Goal: Task Accomplishment & Management: Manage account settings

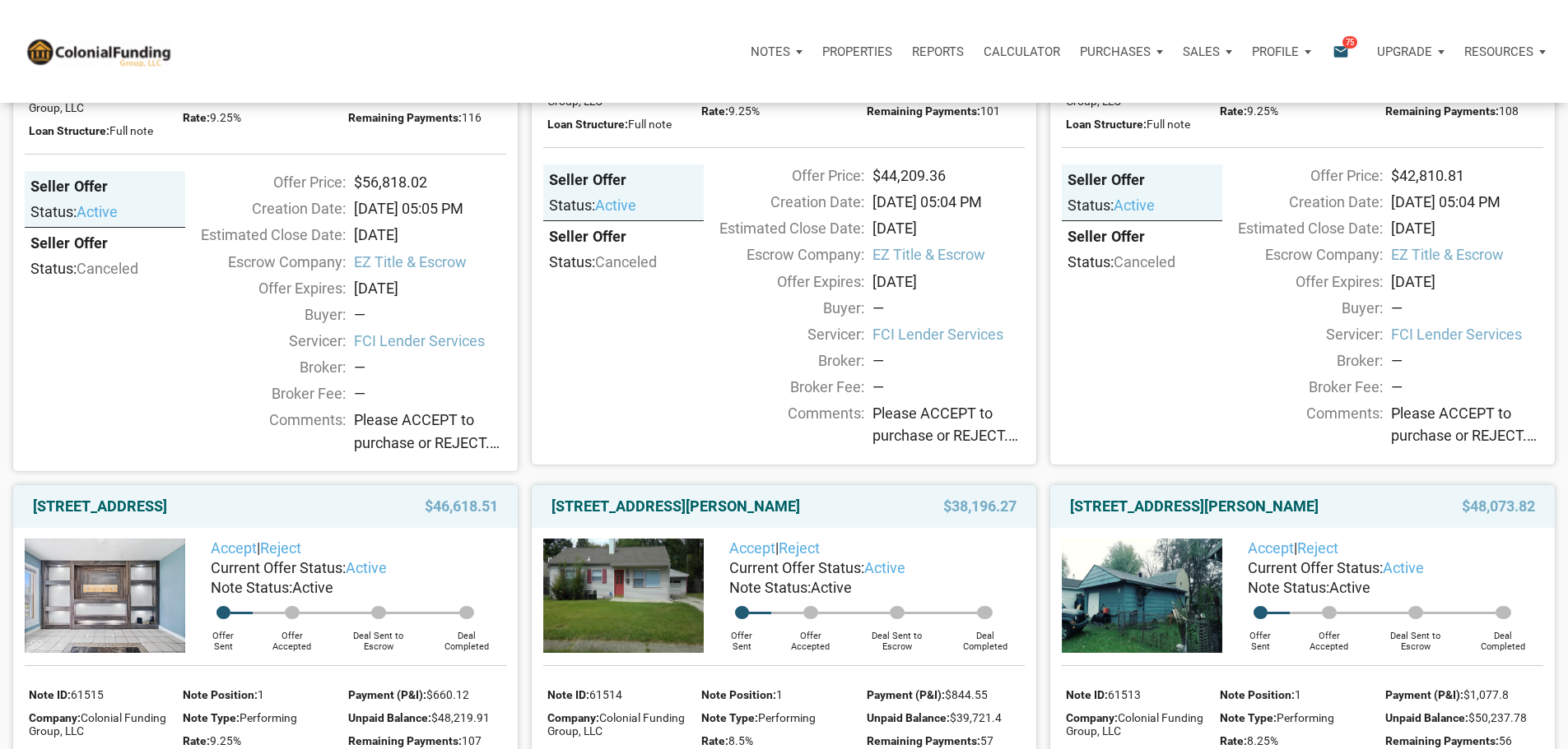
scroll to position [1069, 0]
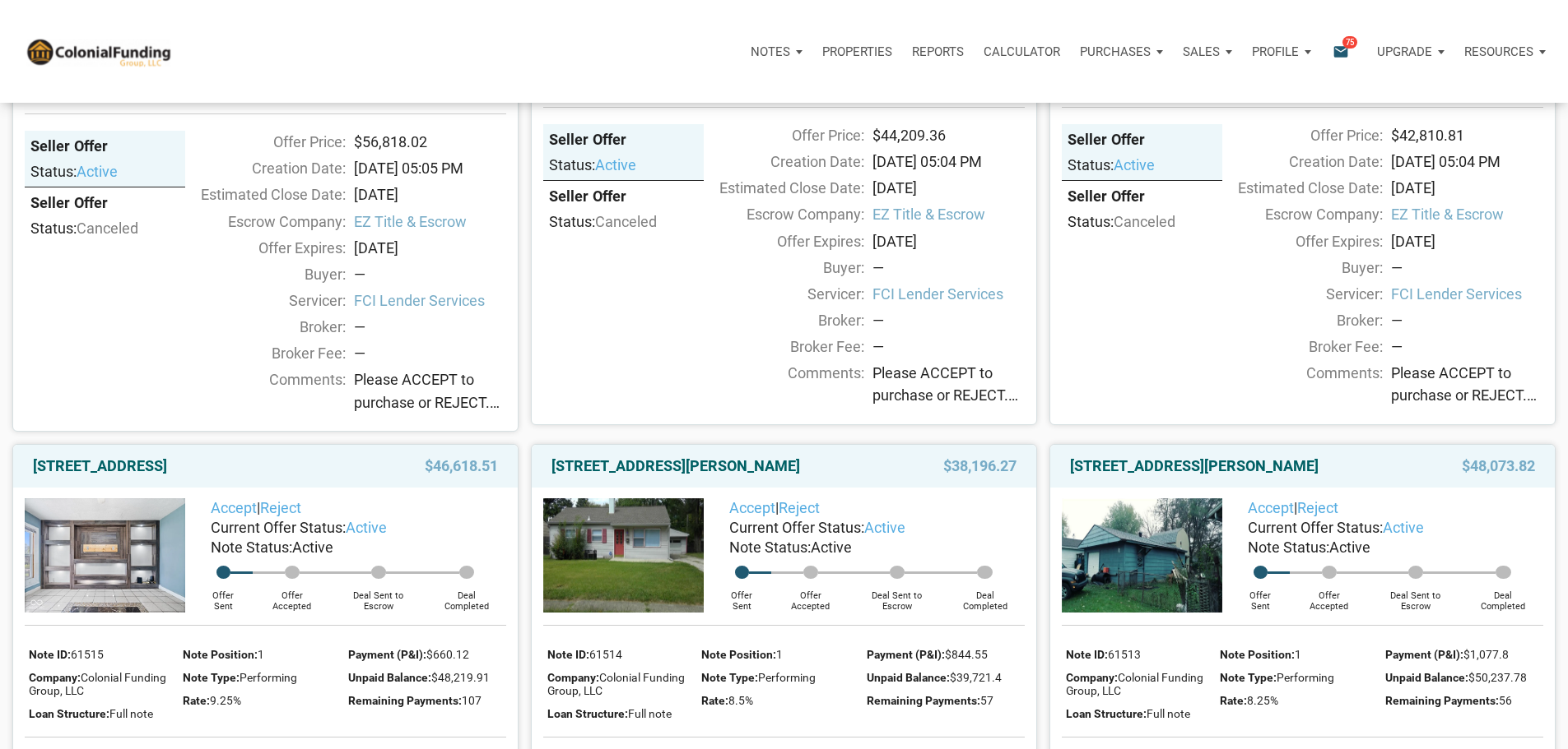
click at [90, 213] on div "Seller Offer" at bounding box center [105, 204] width 149 height 20
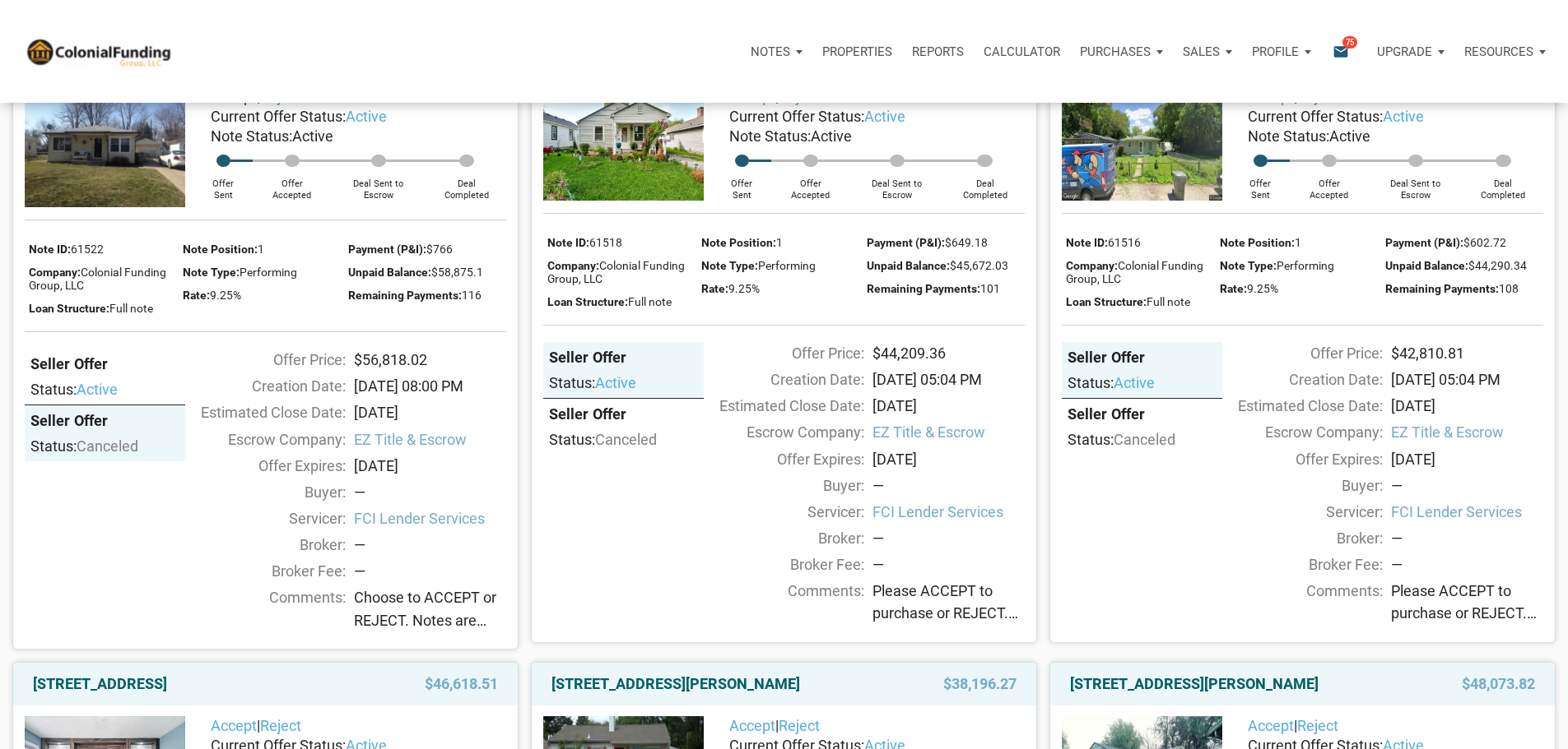
scroll to position [823, 0]
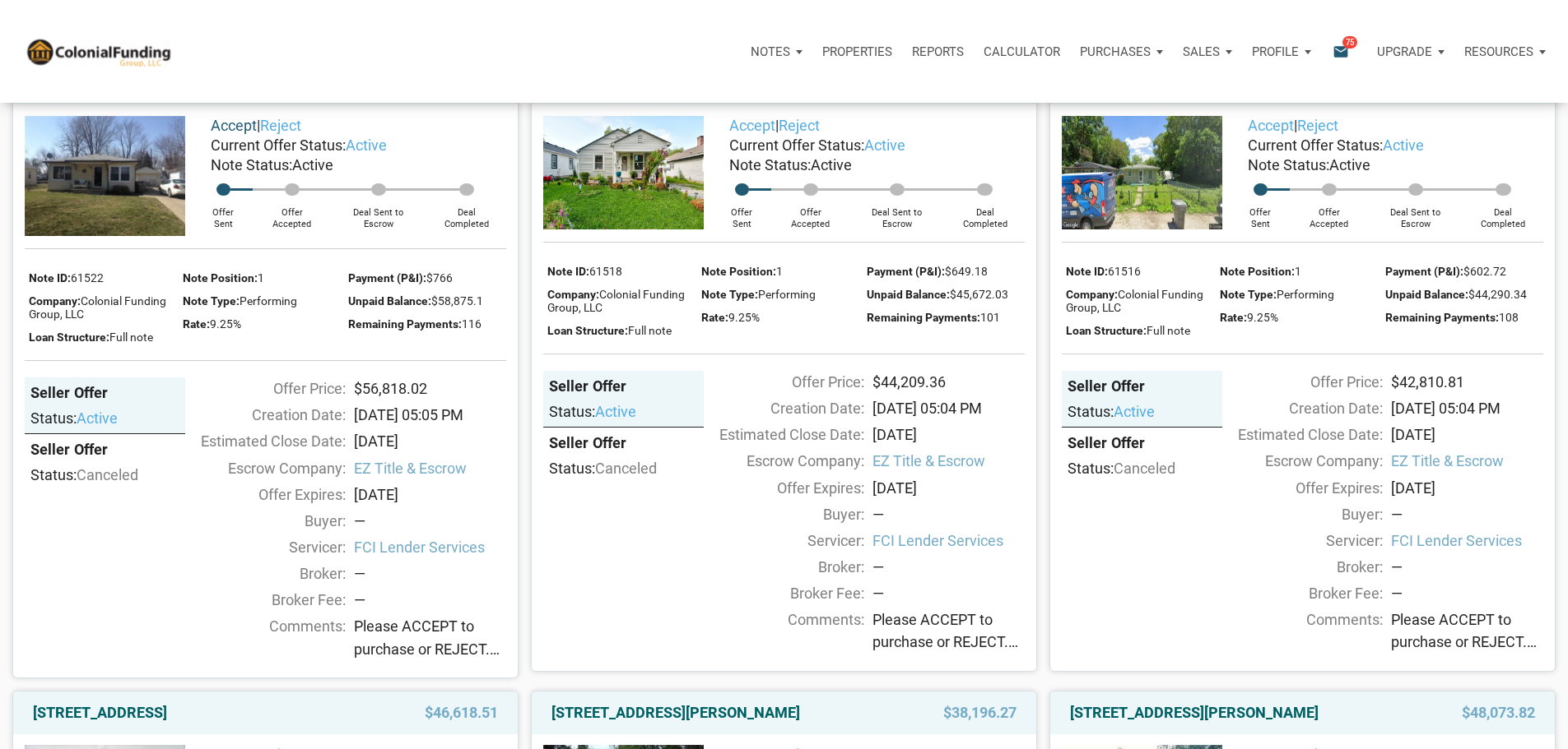
click at [228, 134] on link "Accept" at bounding box center [233, 125] width 46 height 17
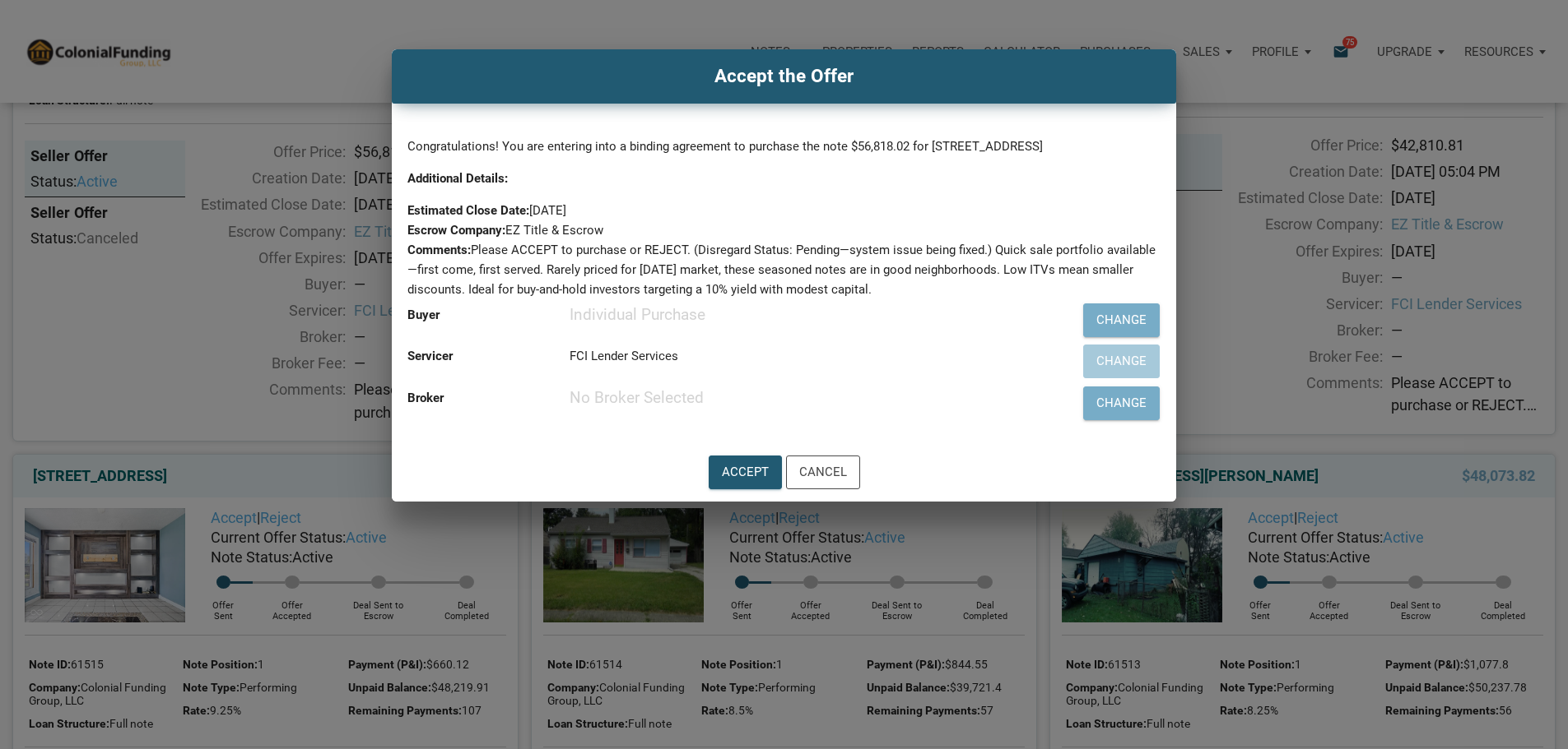
scroll to position [1069, 0]
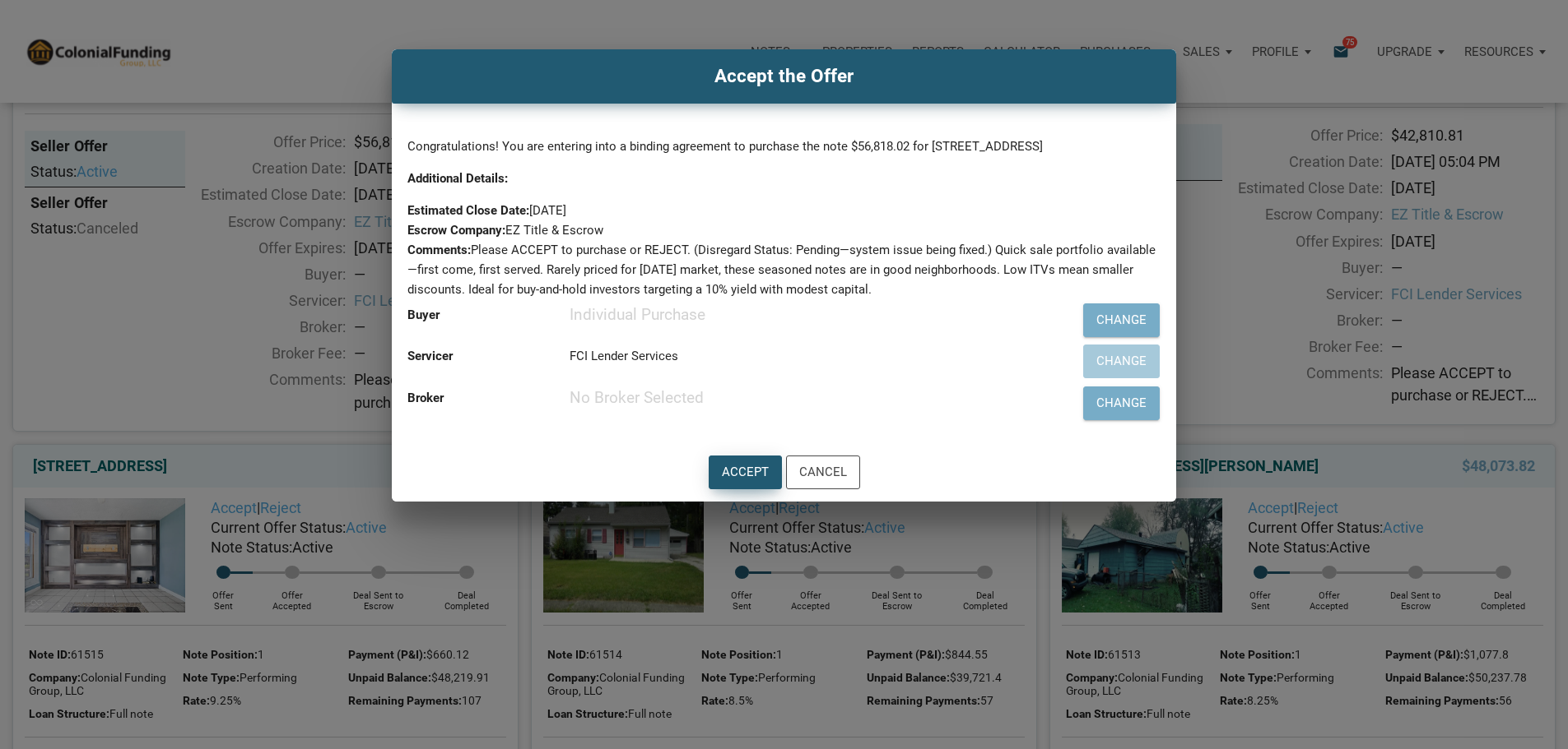
click at [741, 482] on div "Accept" at bounding box center [745, 472] width 47 height 19
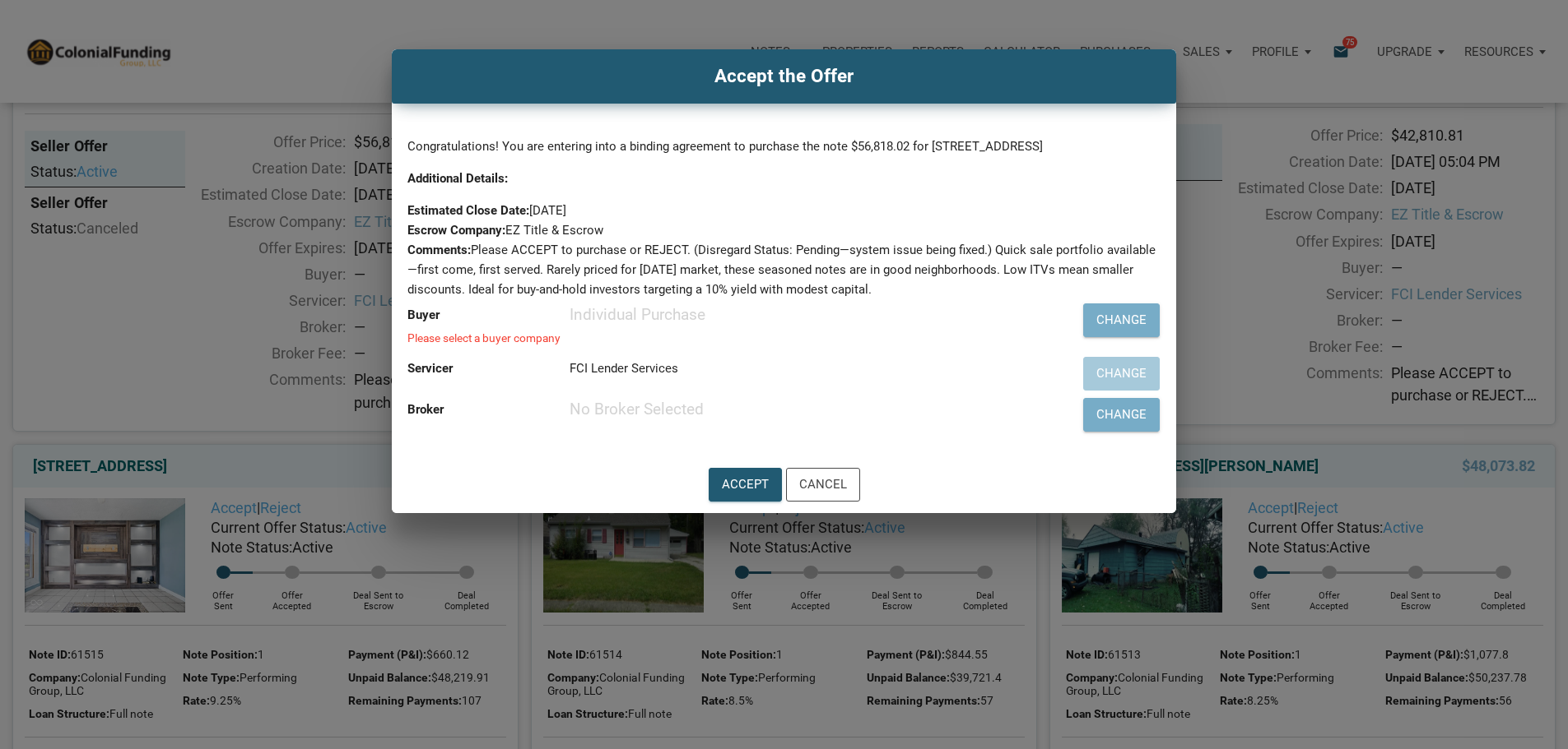
click at [632, 325] on div "Individual Purchase" at bounding box center [788, 315] width 437 height 20
click at [634, 344] on div "Please select a buyer company" at bounding box center [707, 338] width 600 height 12
click at [621, 325] on div "Individual Purchase" at bounding box center [788, 315] width 437 height 20
click at [623, 325] on div "Individual Purchase" at bounding box center [788, 315] width 437 height 20
click at [629, 325] on div "Individual Purchase" at bounding box center [788, 315] width 437 height 20
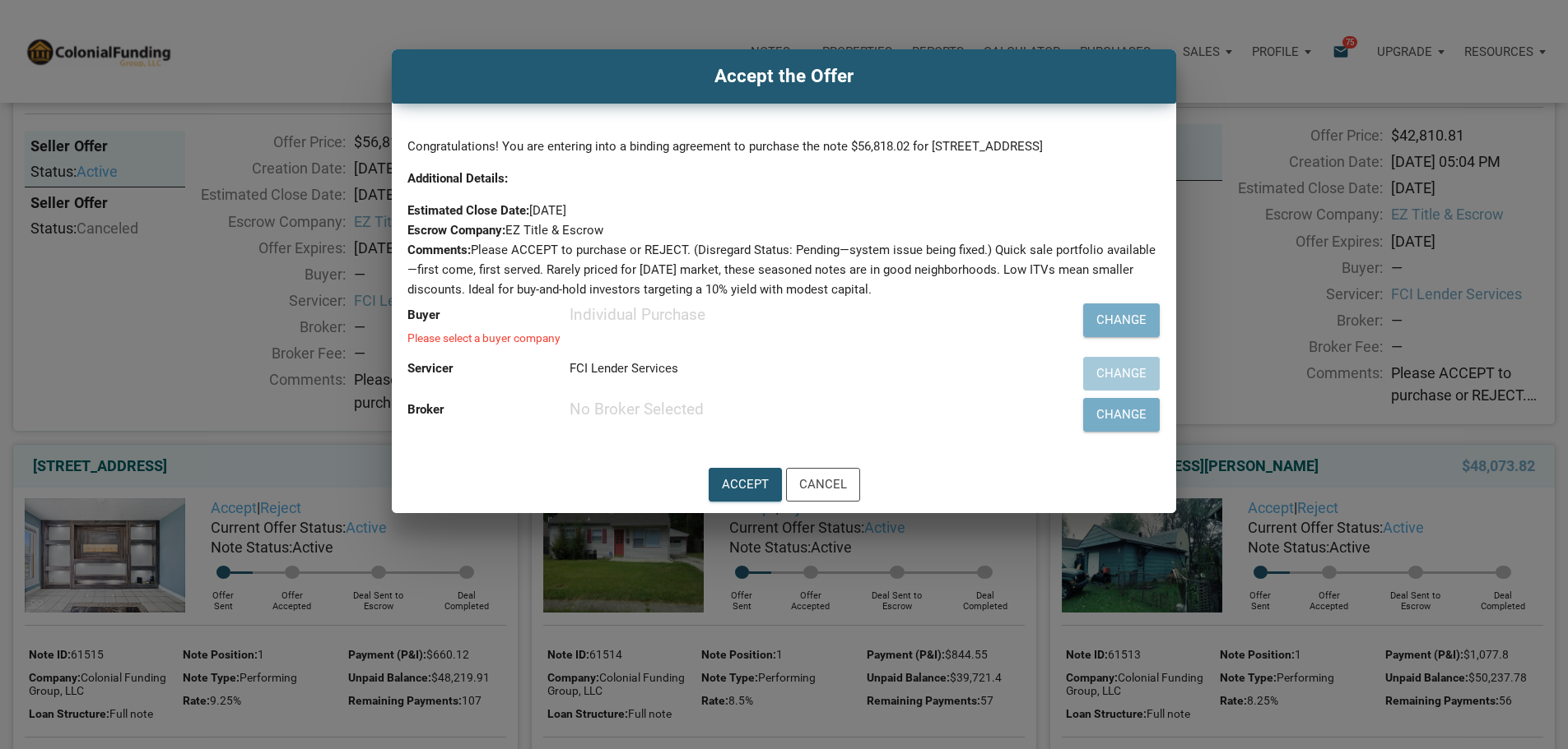
click at [670, 344] on div "Please select a buyer company" at bounding box center [707, 338] width 600 height 12
click at [1097, 330] on div "Change" at bounding box center [1122, 320] width 50 height 19
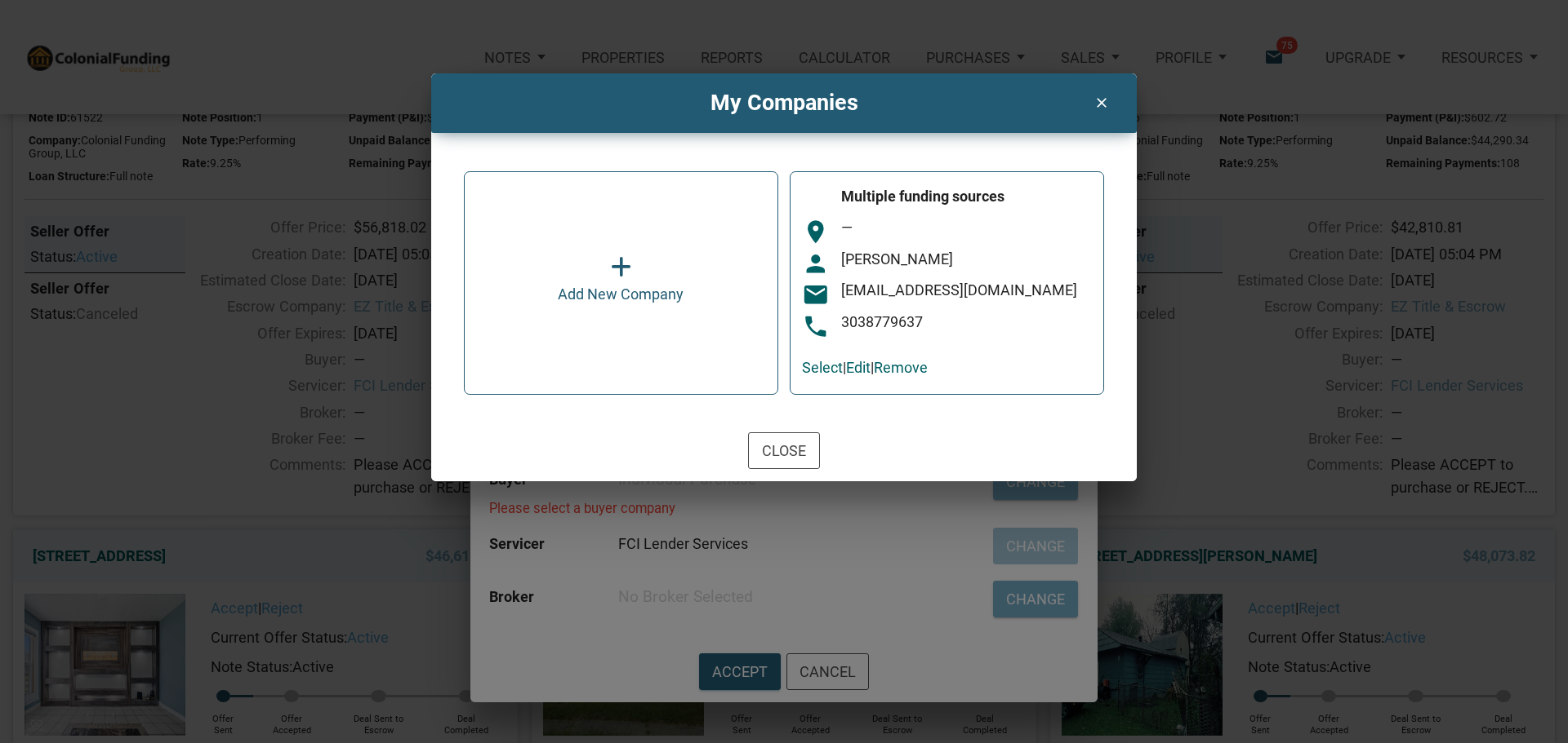
click at [623, 271] on icon at bounding box center [621, 268] width 20 height 24
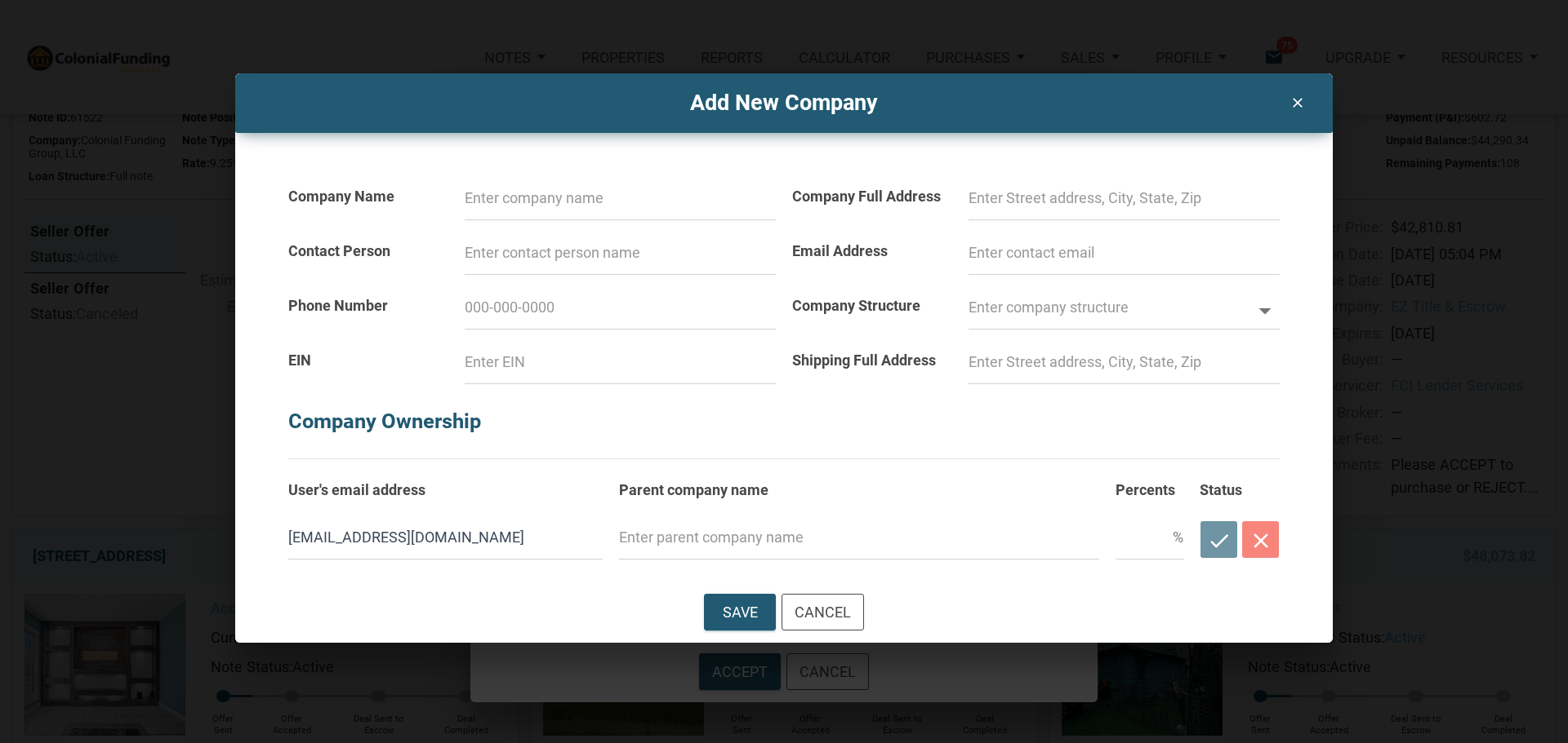
click at [1293, 99] on icon "clear" at bounding box center [1296, 100] width 20 height 22
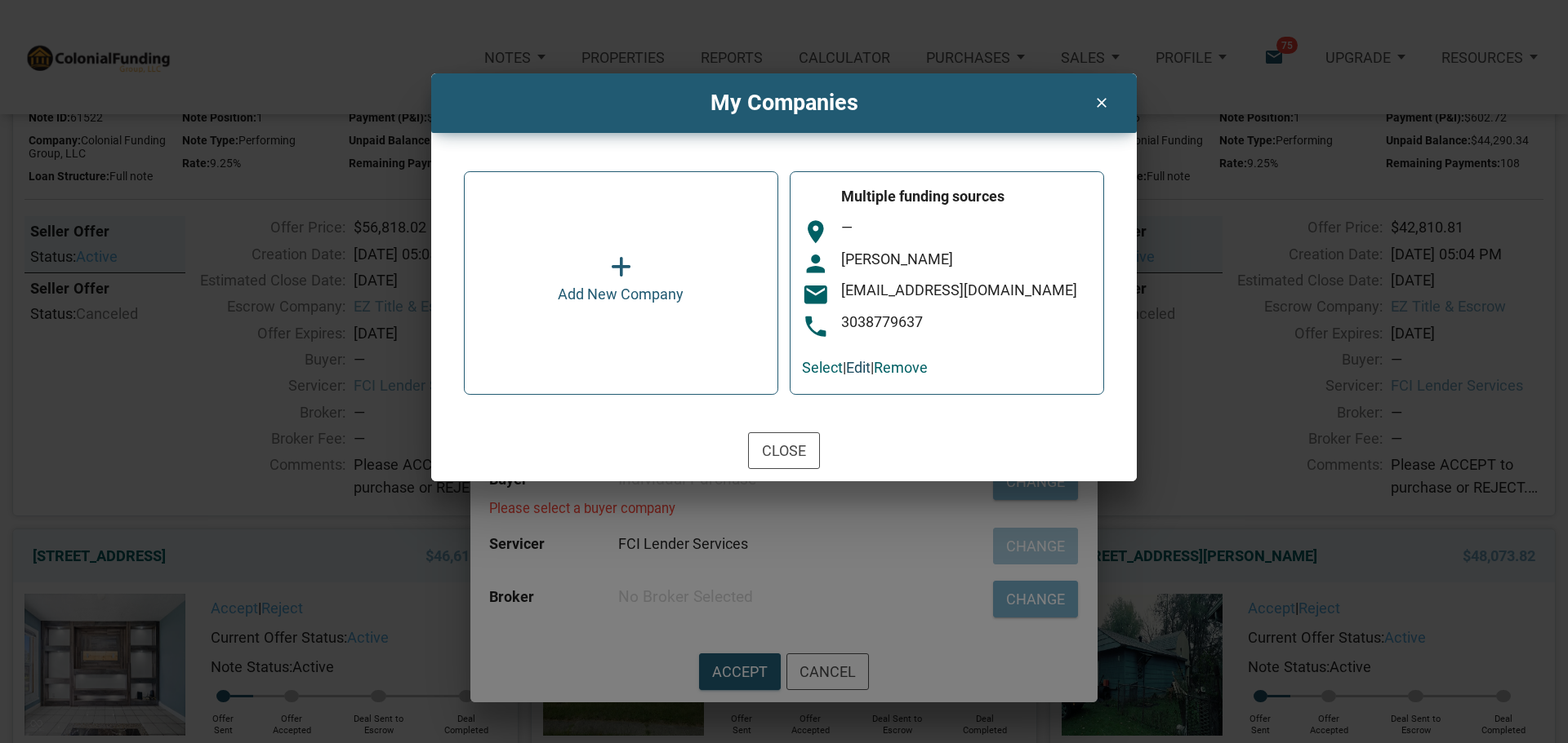
click at [871, 372] on link "Edit" at bounding box center [858, 367] width 25 height 17
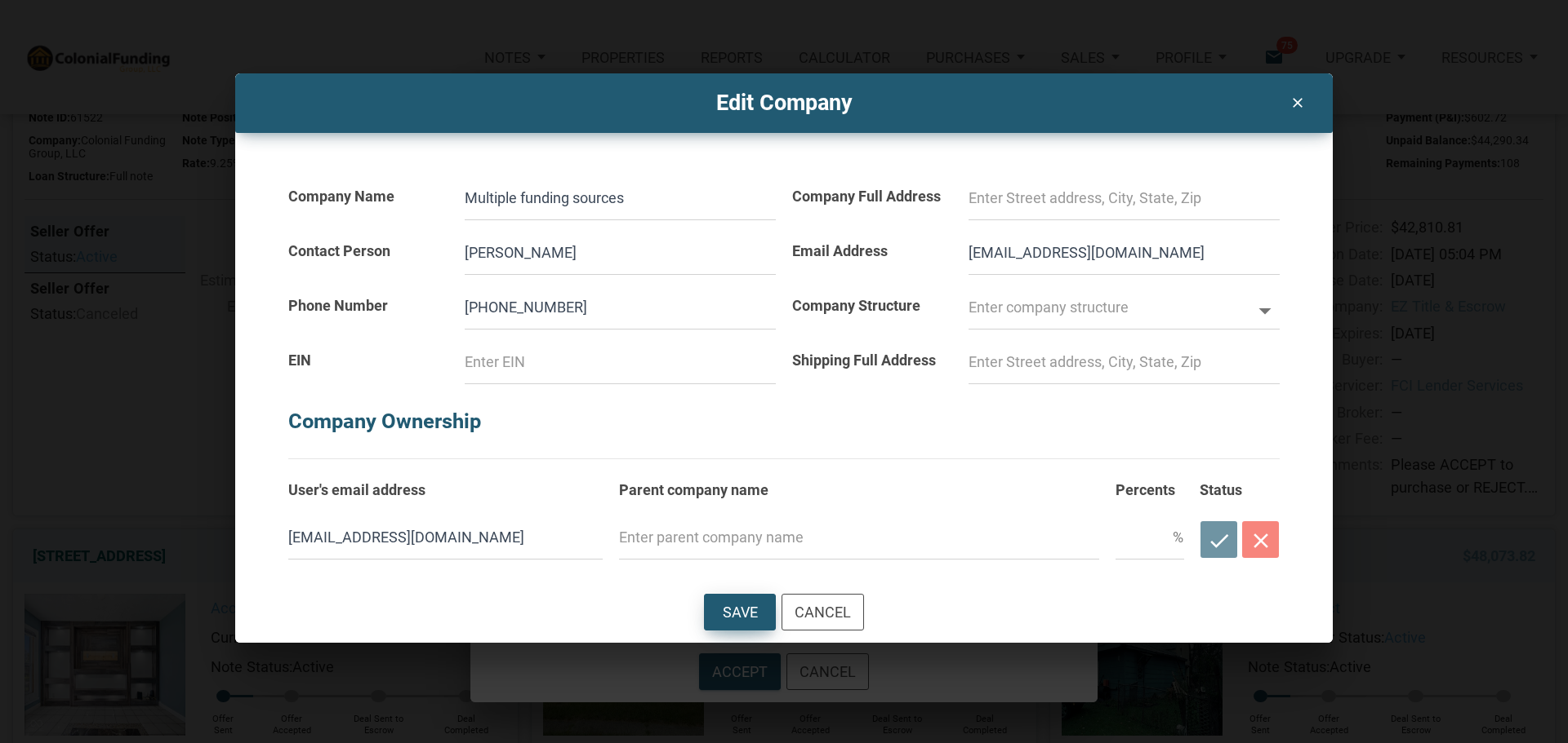
click at [755, 604] on div "Save" at bounding box center [740, 612] width 35 height 22
select select
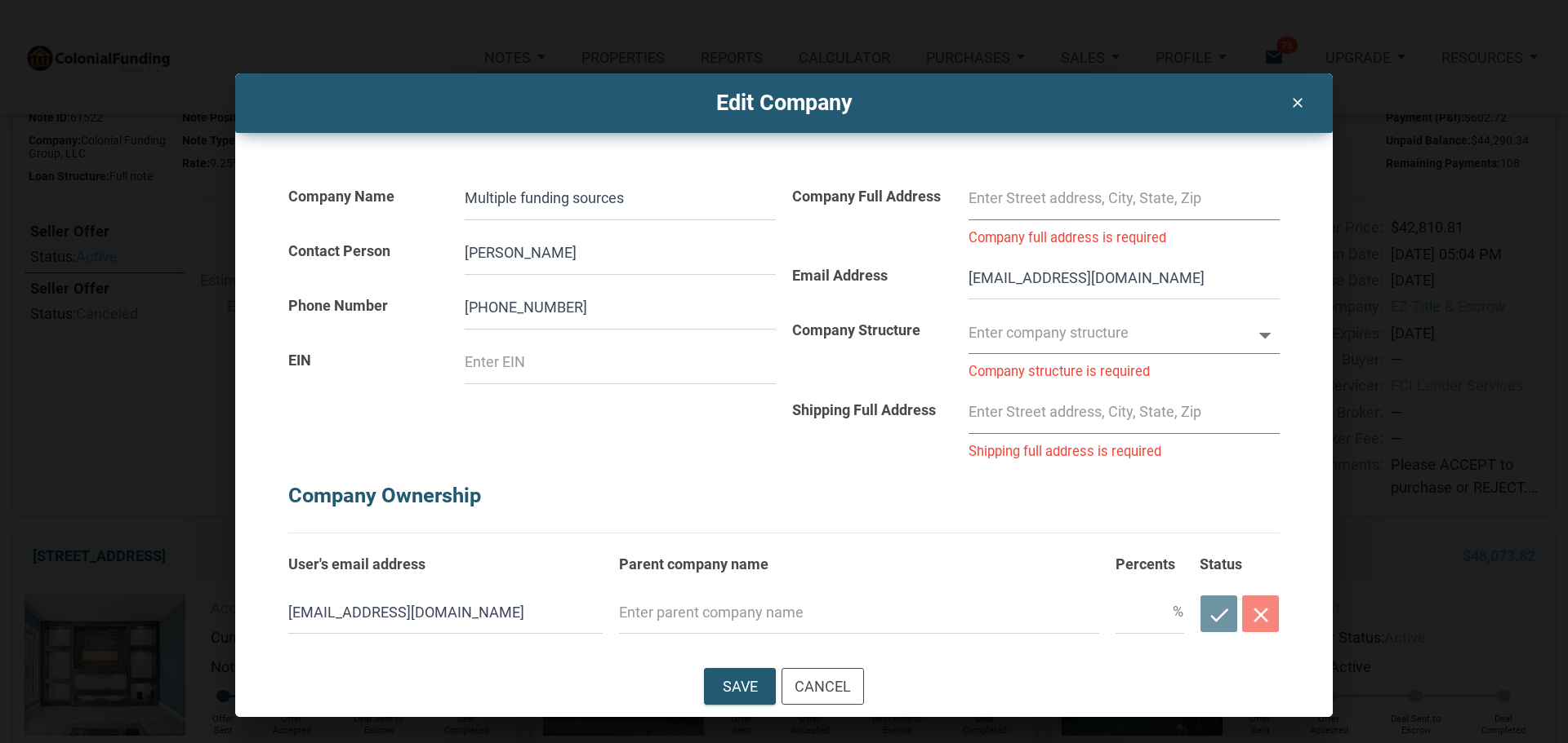
click at [1296, 100] on icon "clear" at bounding box center [1296, 100] width 20 height 22
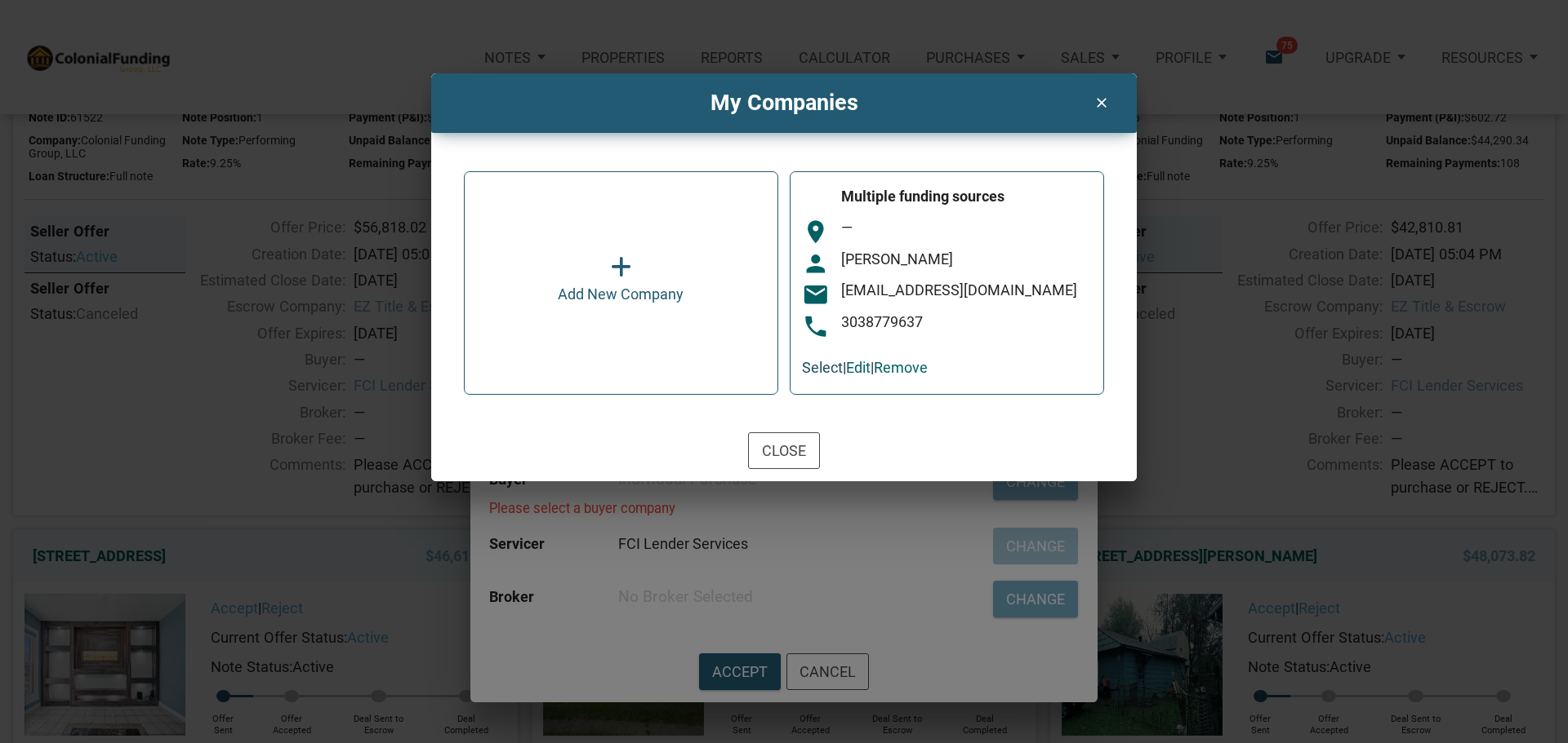
click at [827, 370] on link "Select" at bounding box center [823, 367] width 41 height 17
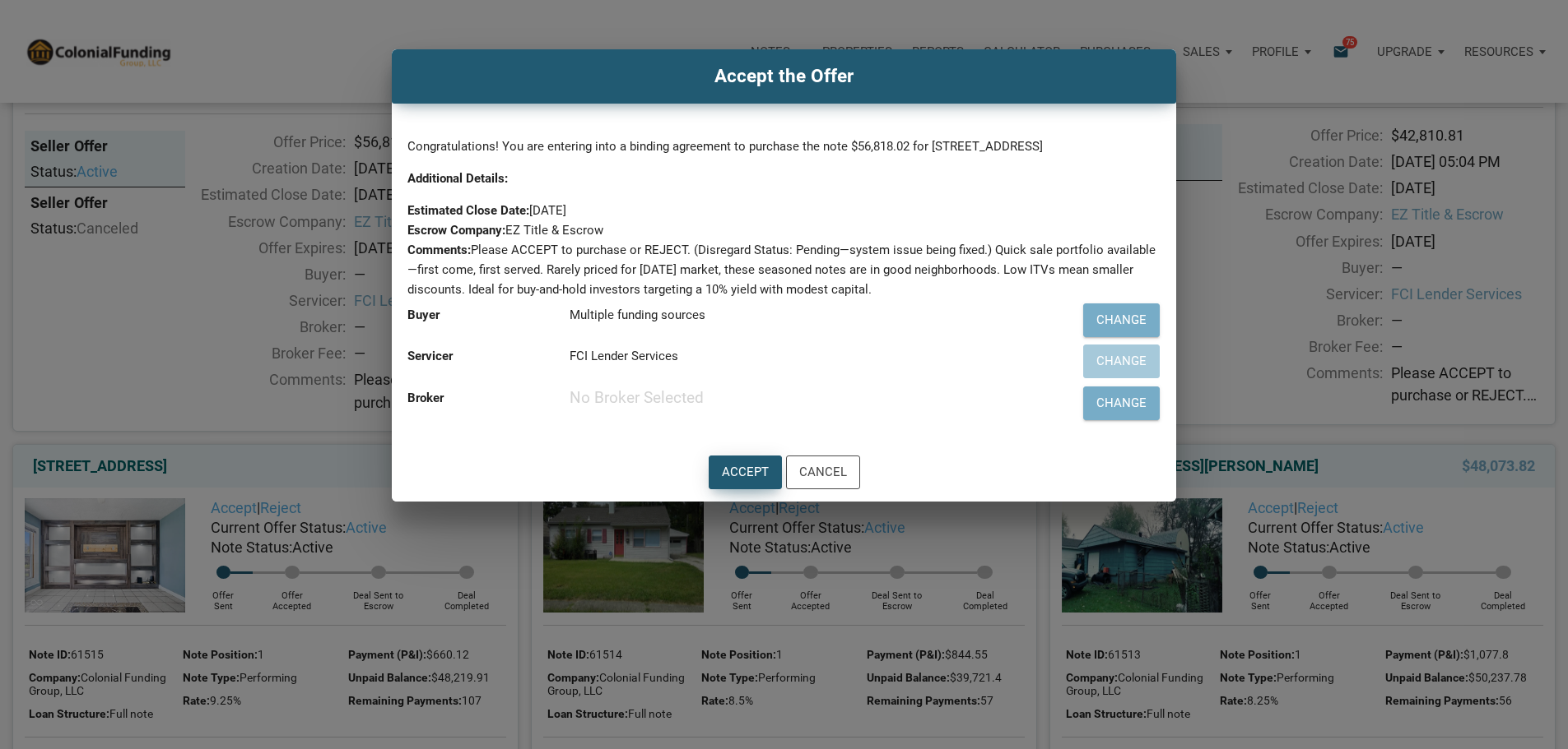
click at [740, 482] on div "Accept" at bounding box center [745, 472] width 47 height 19
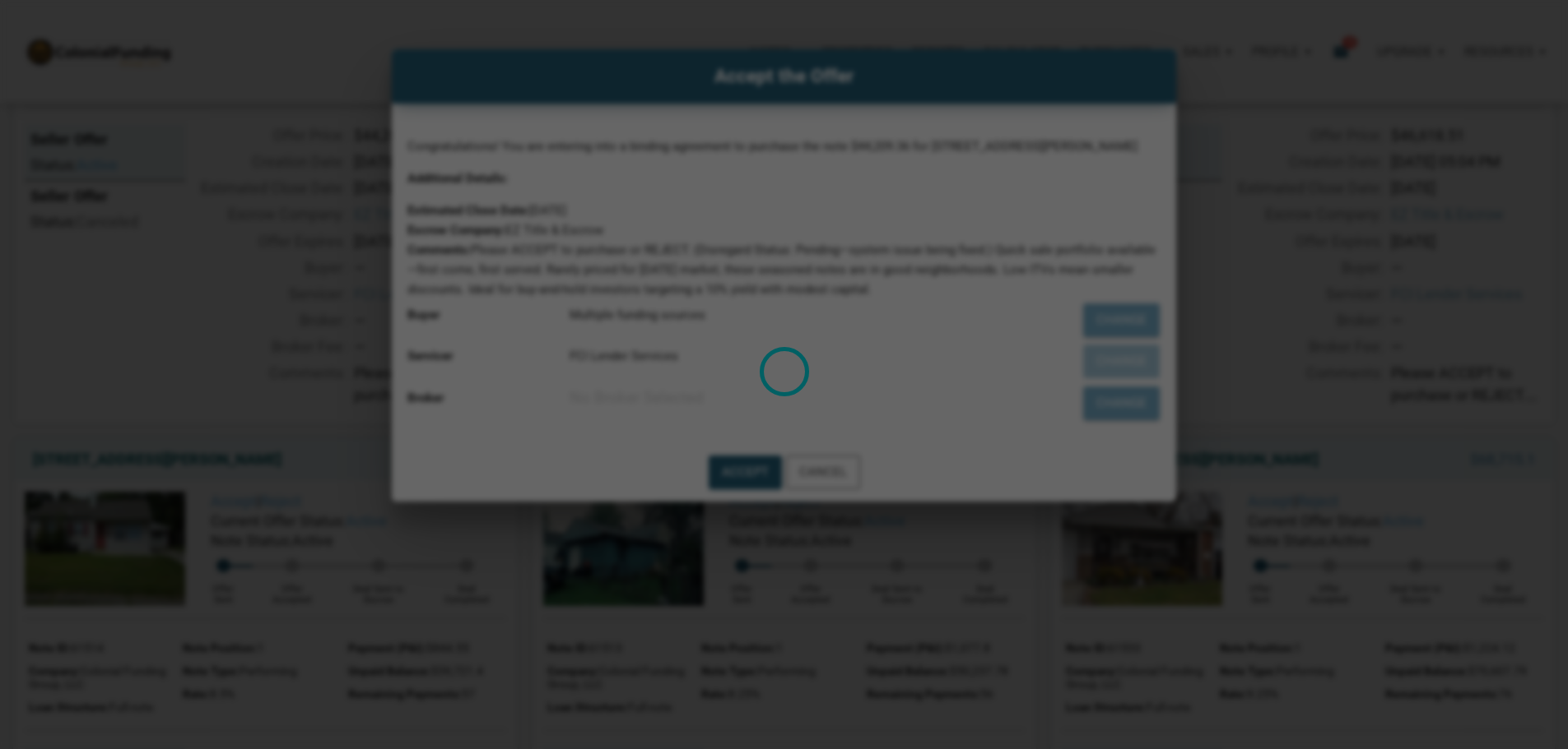
click at [827, 676] on div "Loading" at bounding box center [784, 374] width 1568 height 749
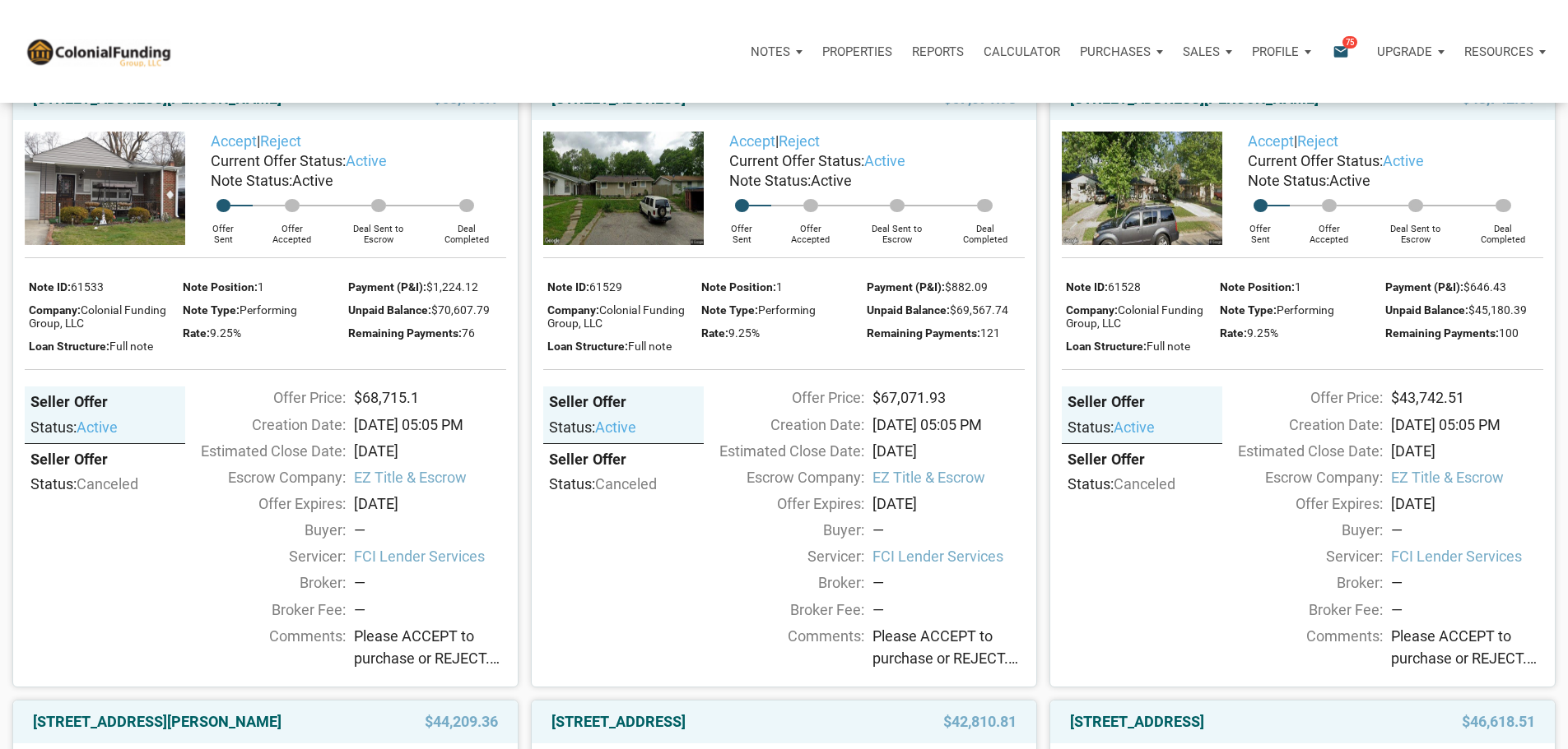
scroll to position [164, 0]
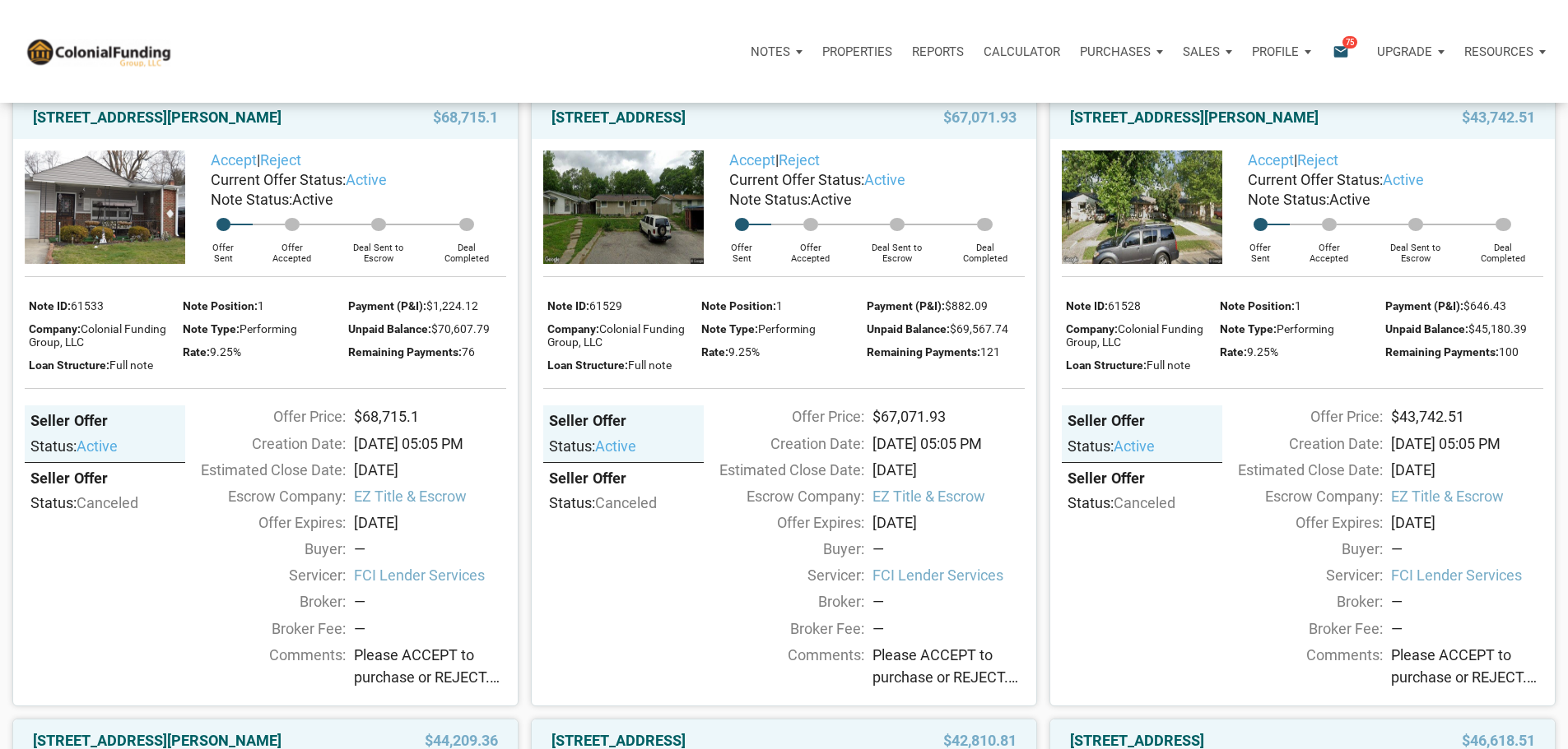
click at [1252, 55] on p "Profile" at bounding box center [1275, 52] width 47 height 15
click at [1160, 101] on link "Settings" at bounding box center [1238, 96] width 156 height 34
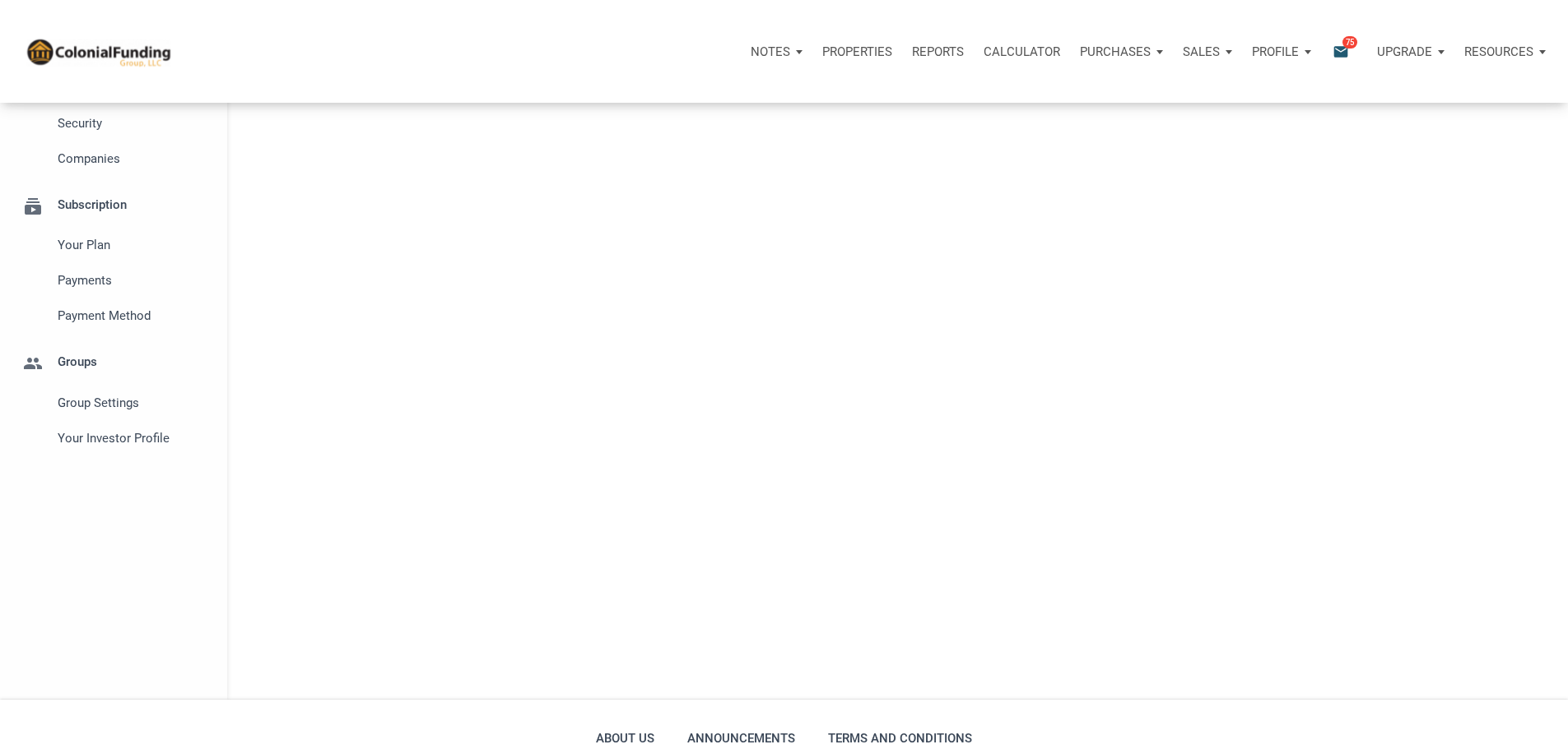
scroll to position [147, 0]
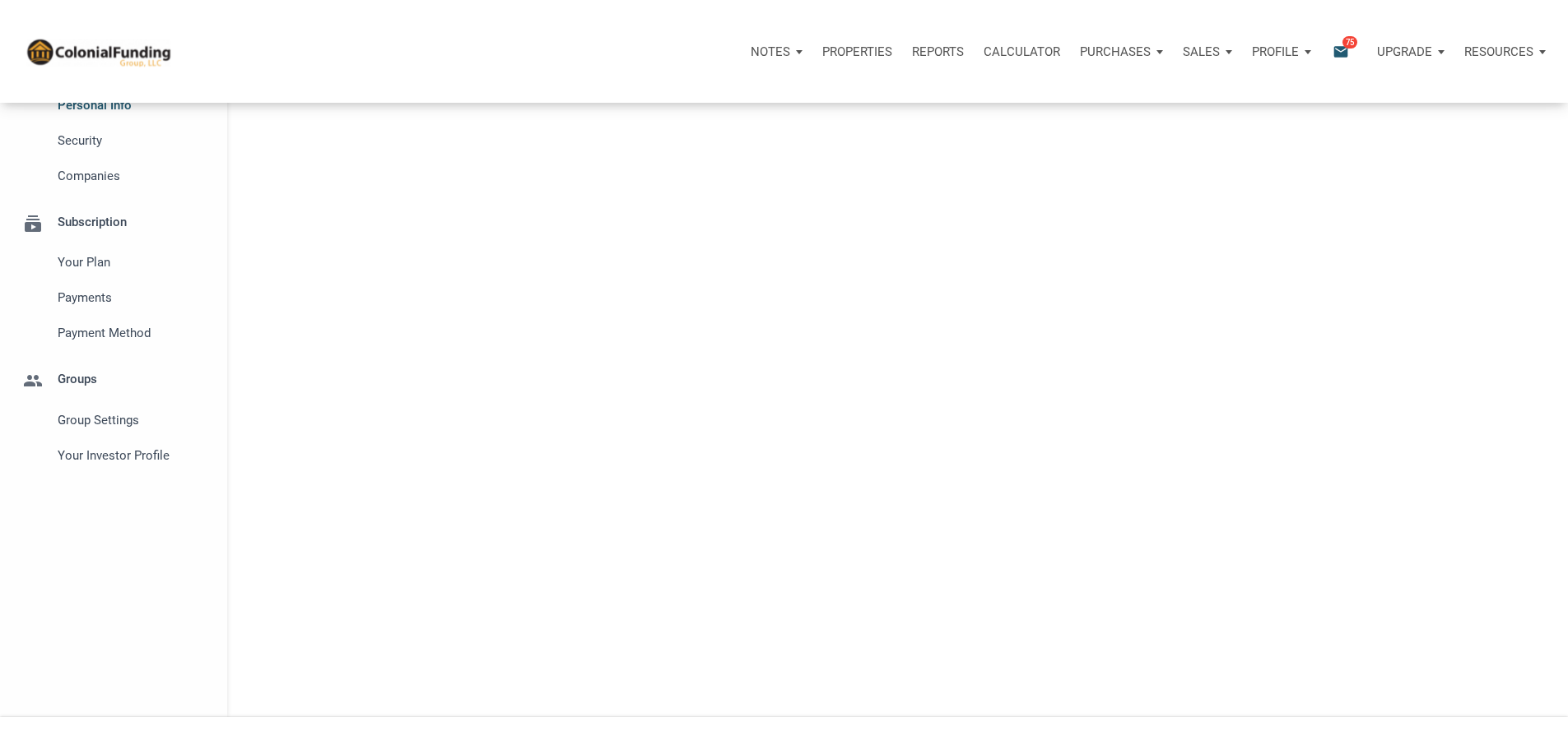
type input "[GEOGRAPHIC_DATA]"
select select
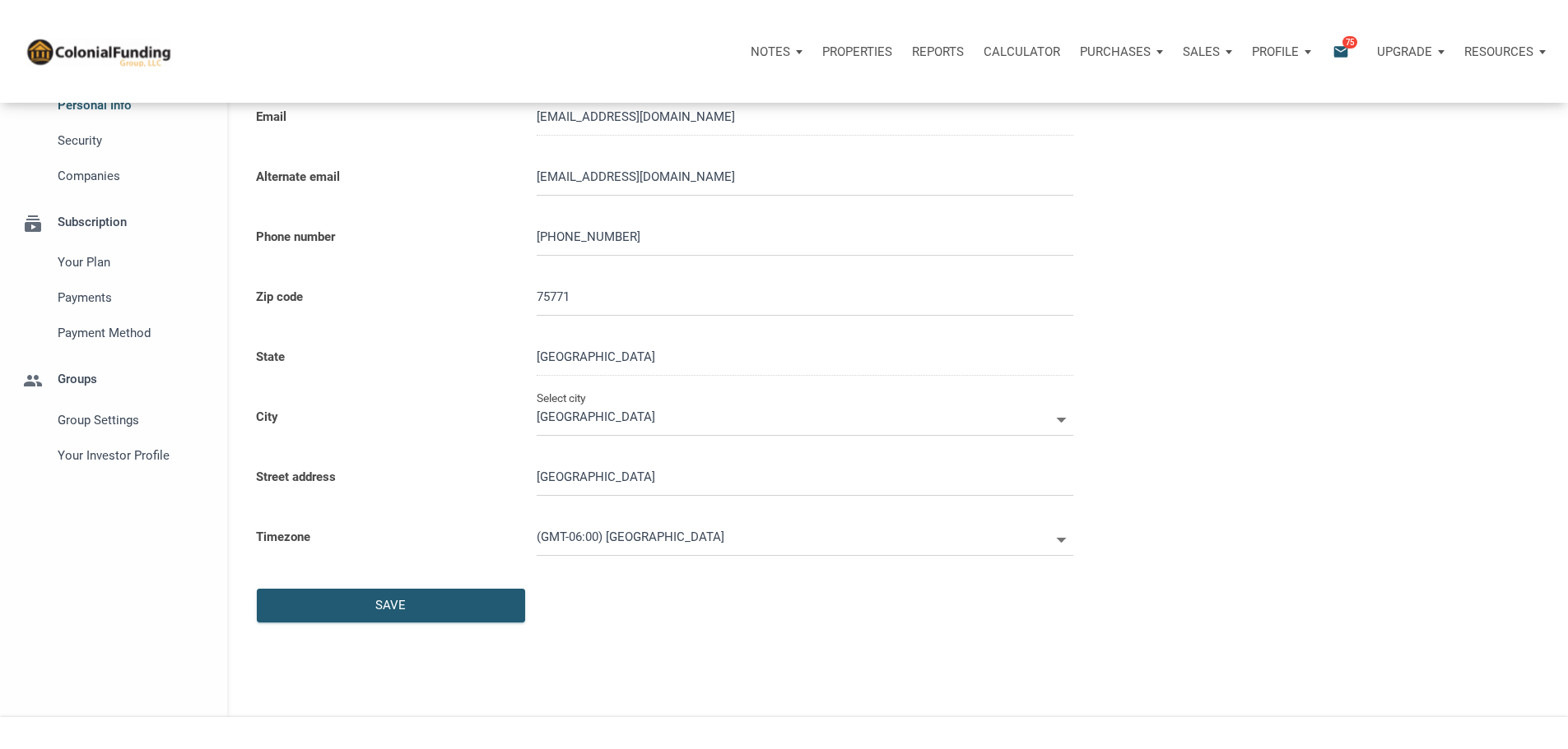
scroll to position [0, 0]
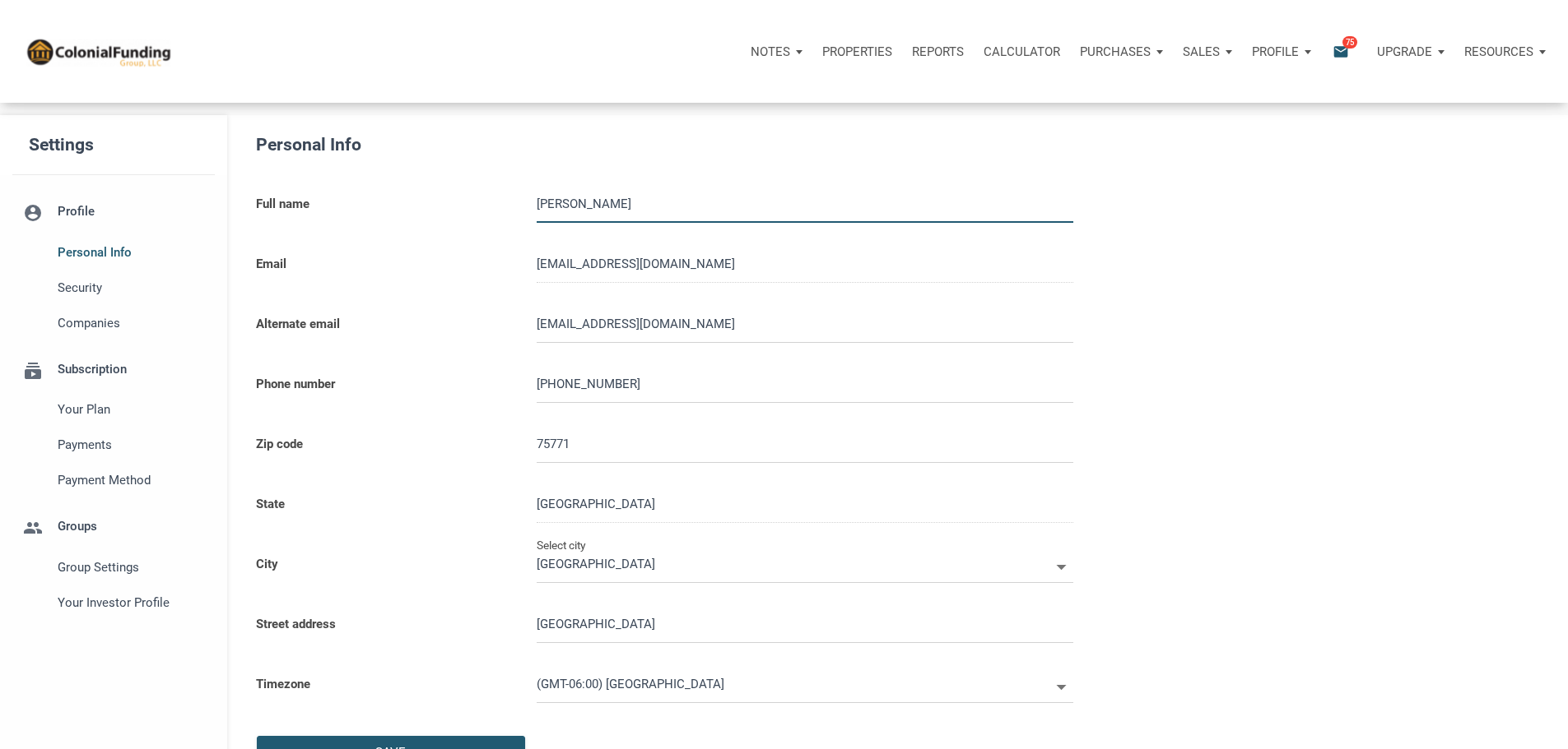
type input "3038779637"
type input "HIDE A WAY LAKE"
select select
